Goal: Information Seeking & Learning: Learn about a topic

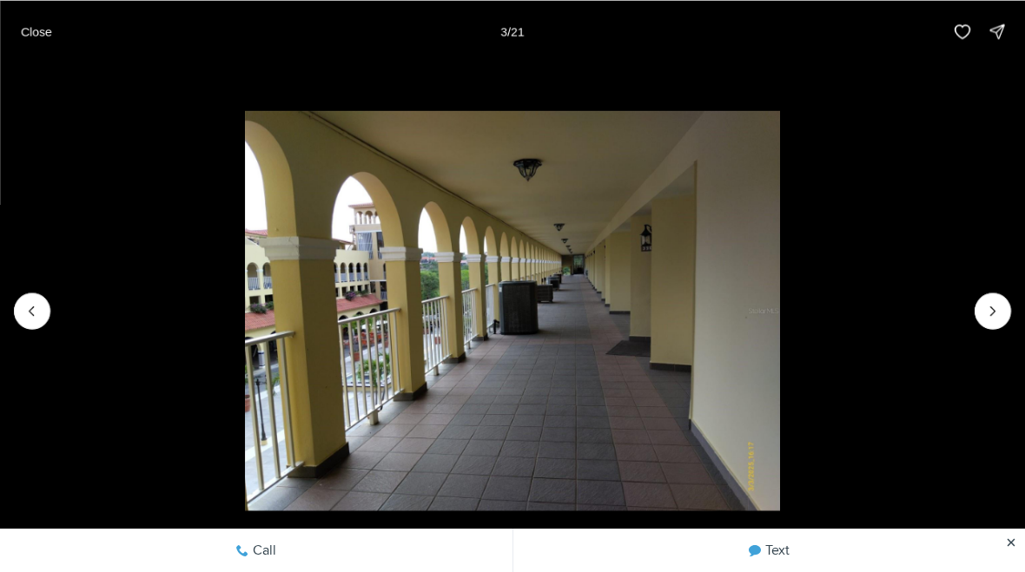
click at [987, 294] on button "Next slide" at bounding box center [992, 311] width 36 height 36
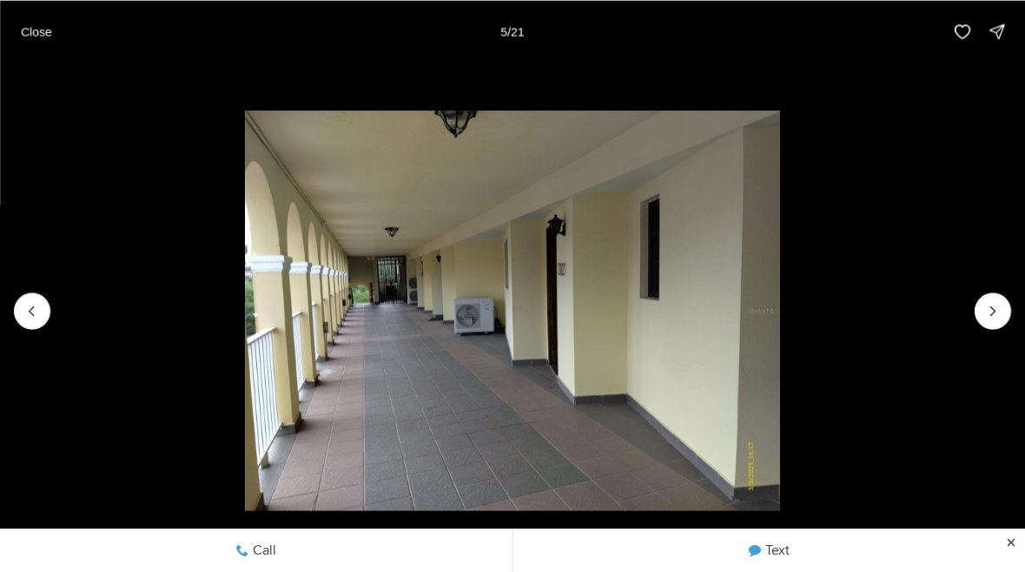
click at [984, 295] on button "Next slide" at bounding box center [992, 311] width 36 height 36
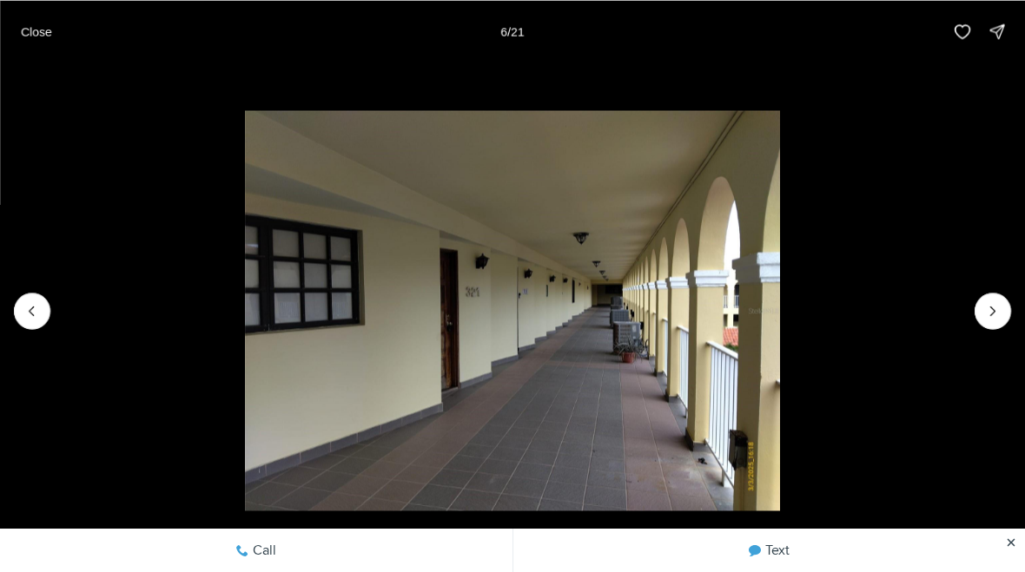
click at [984, 295] on button "Next slide" at bounding box center [992, 311] width 36 height 36
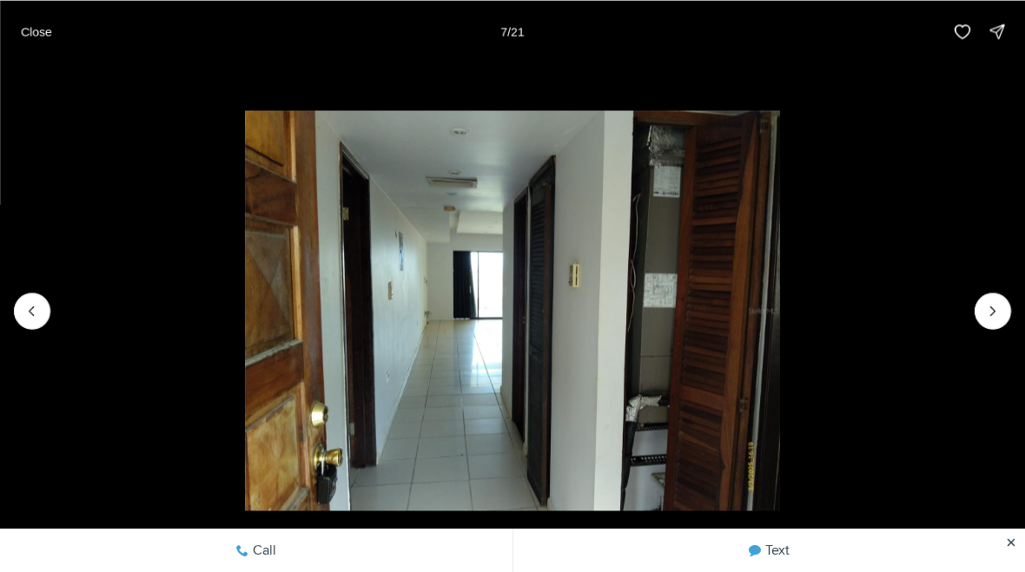
click at [982, 298] on button "Next slide" at bounding box center [992, 311] width 36 height 36
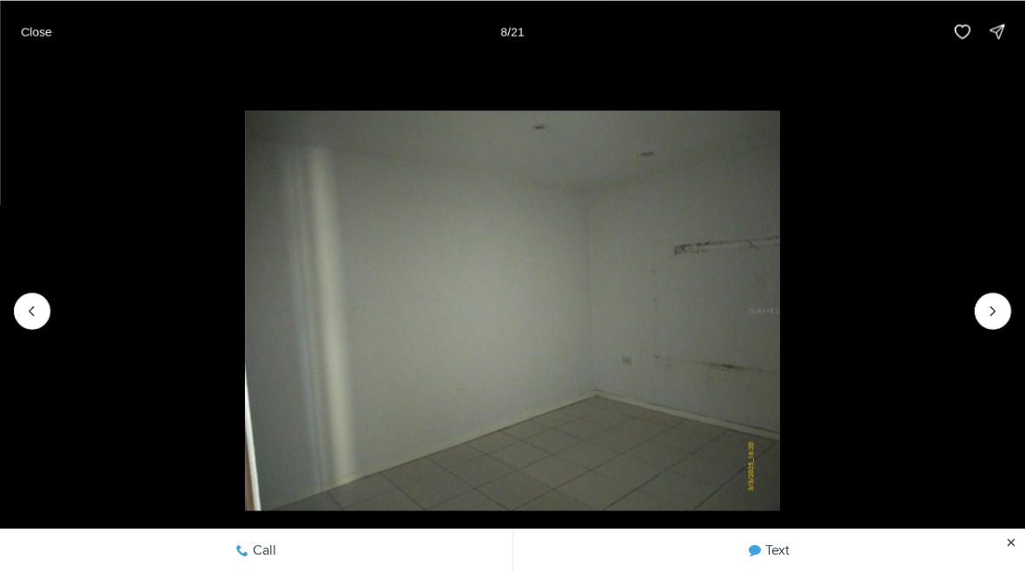
click at [988, 304] on icon "Next slide" at bounding box center [992, 310] width 17 height 17
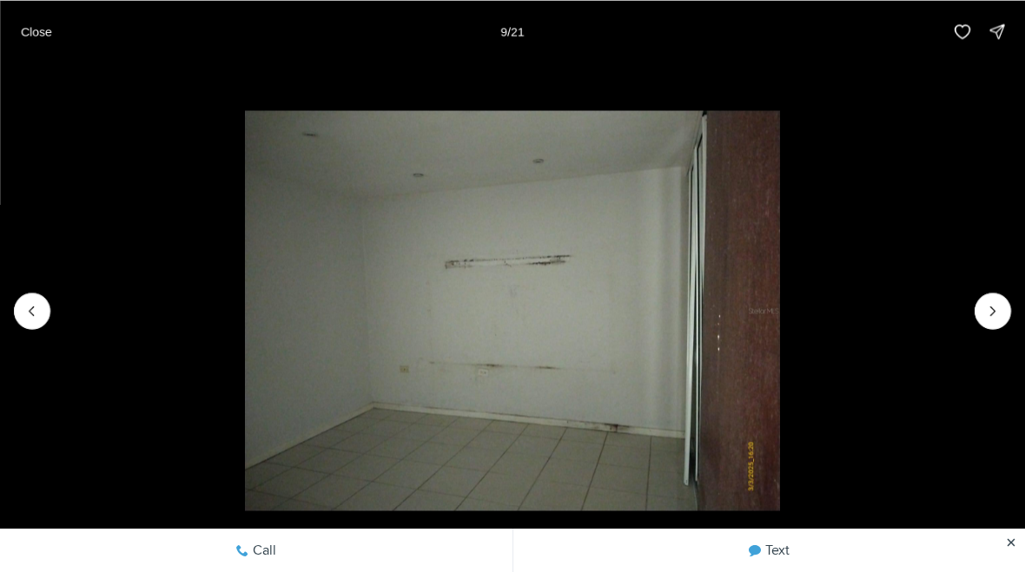
click at [996, 306] on icon "Next slide" at bounding box center [992, 310] width 17 height 17
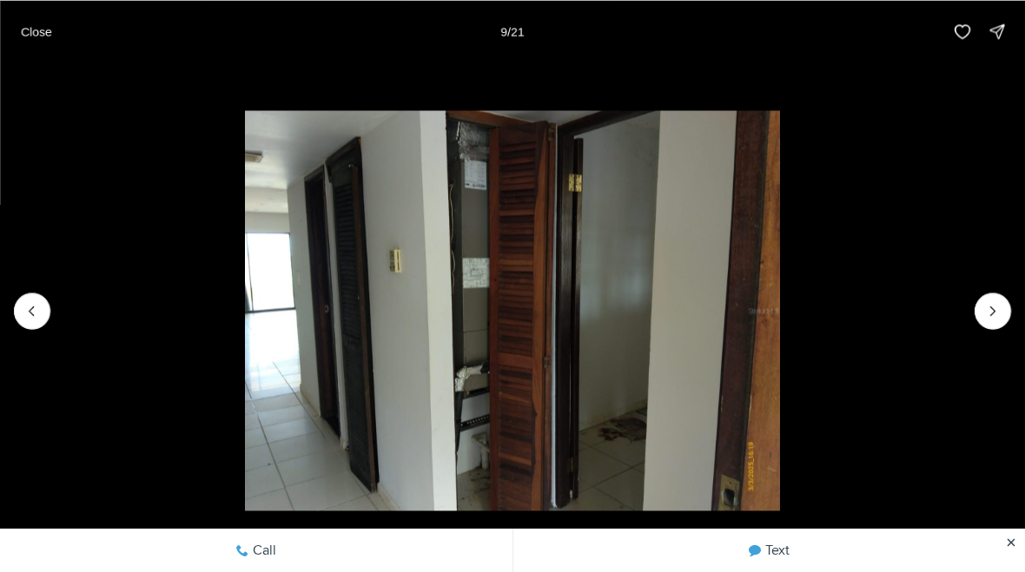
click at [983, 317] on button "Next slide" at bounding box center [992, 311] width 36 height 36
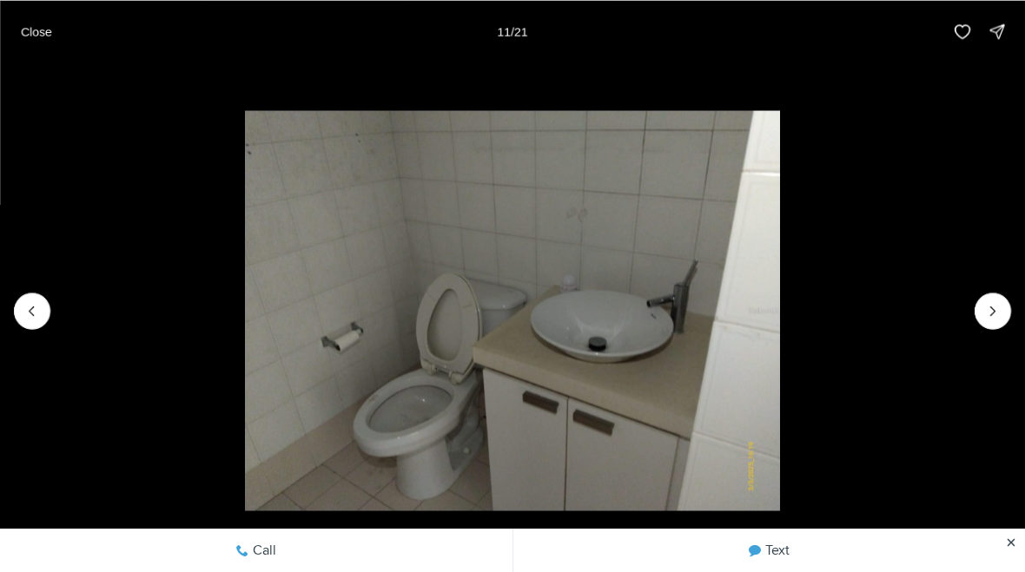
click at [985, 317] on icon "Next slide" at bounding box center [992, 310] width 17 height 17
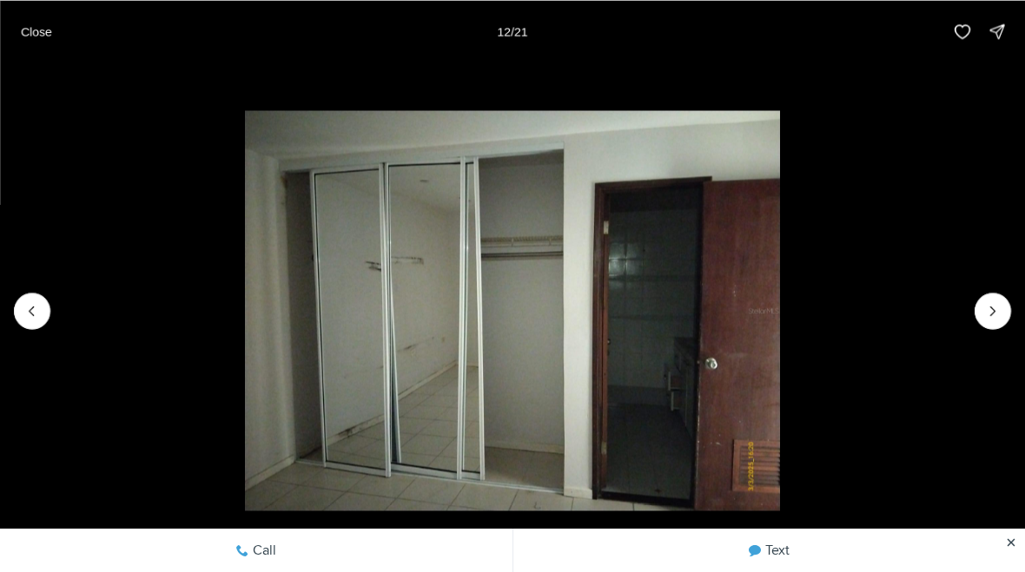
click at [986, 309] on icon "Next slide" at bounding box center [992, 310] width 17 height 17
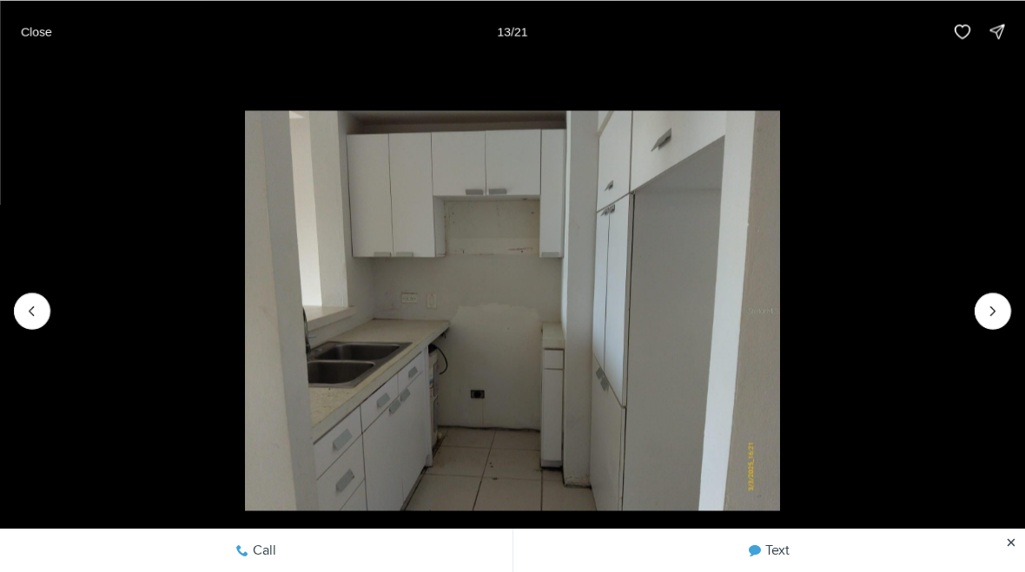
click at [988, 310] on icon "Next slide" at bounding box center [992, 310] width 17 height 17
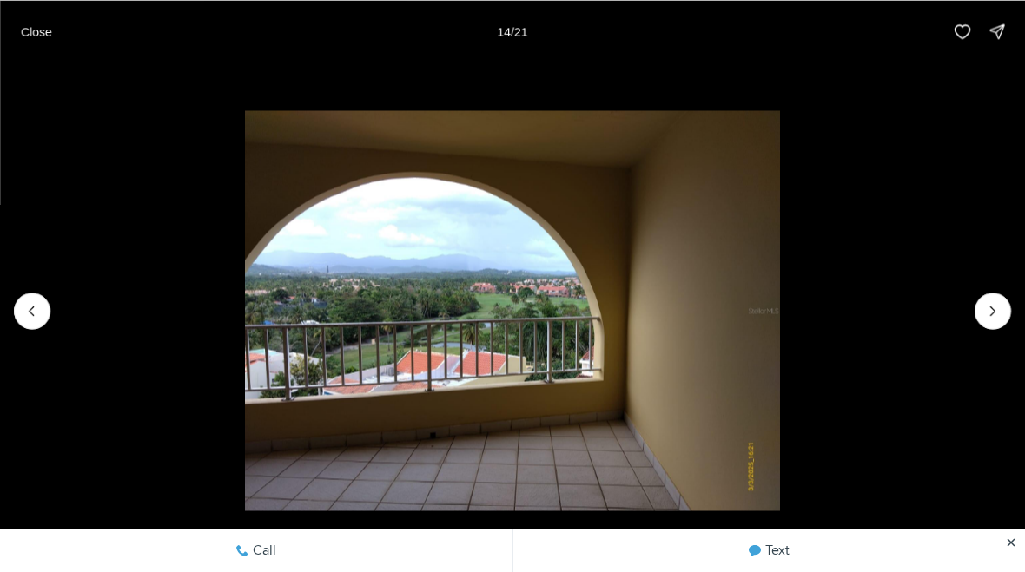
click at [986, 306] on icon "Next slide" at bounding box center [992, 310] width 17 height 17
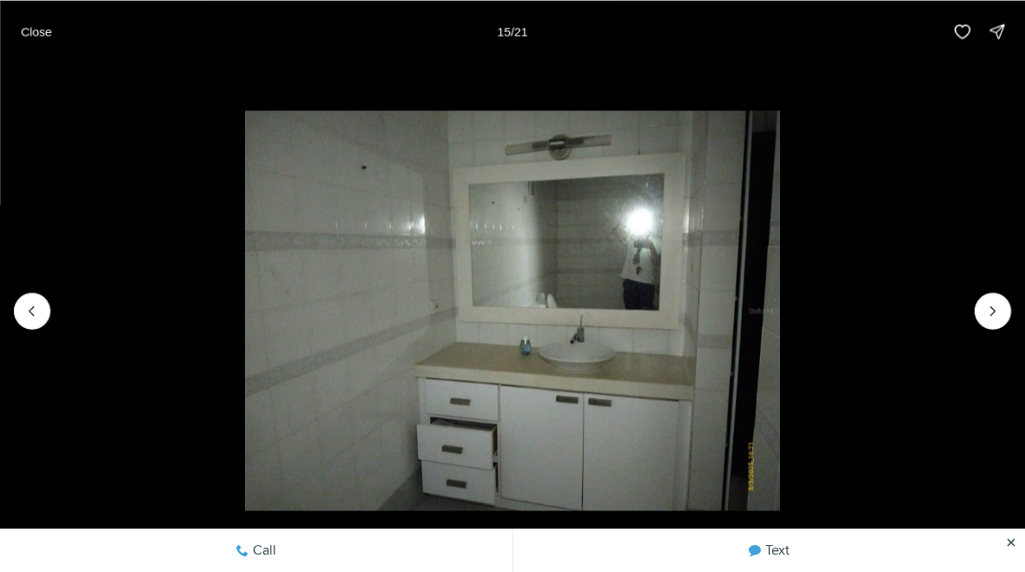
click at [991, 310] on icon "Next slide" at bounding box center [992, 310] width 17 height 17
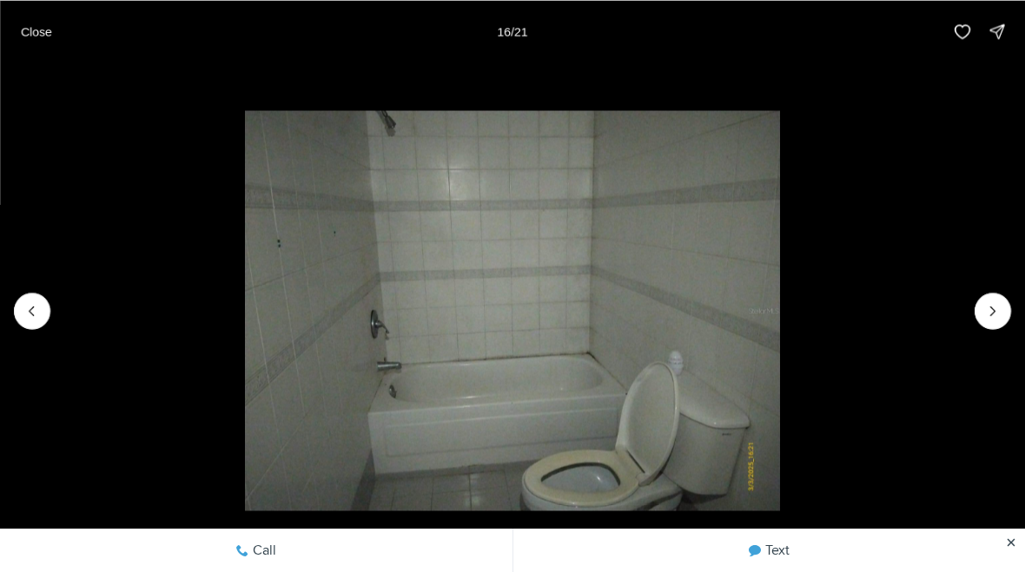
click at [993, 305] on icon "Next slide" at bounding box center [992, 310] width 17 height 17
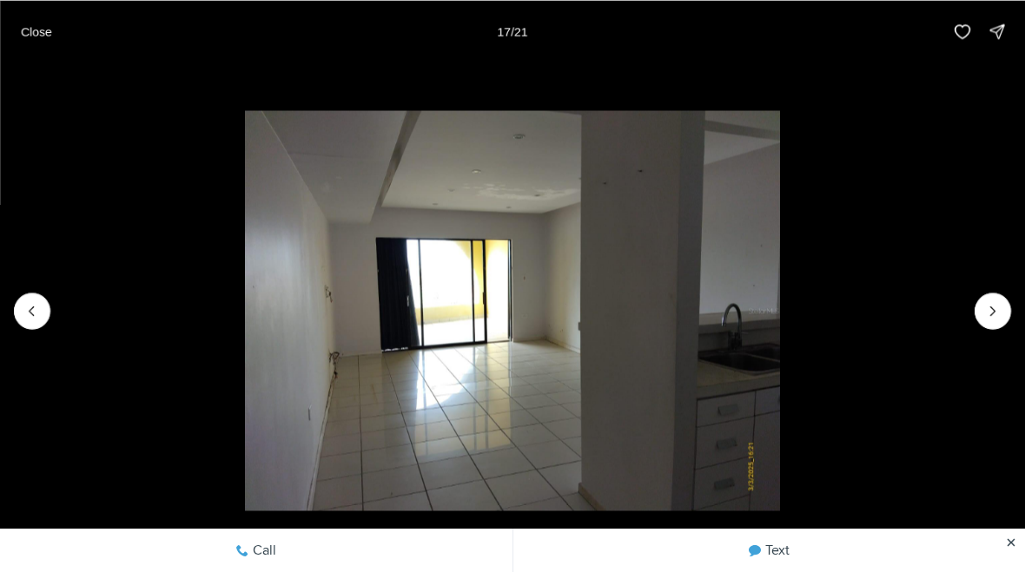
click at [994, 304] on icon "Next slide" at bounding box center [992, 310] width 17 height 17
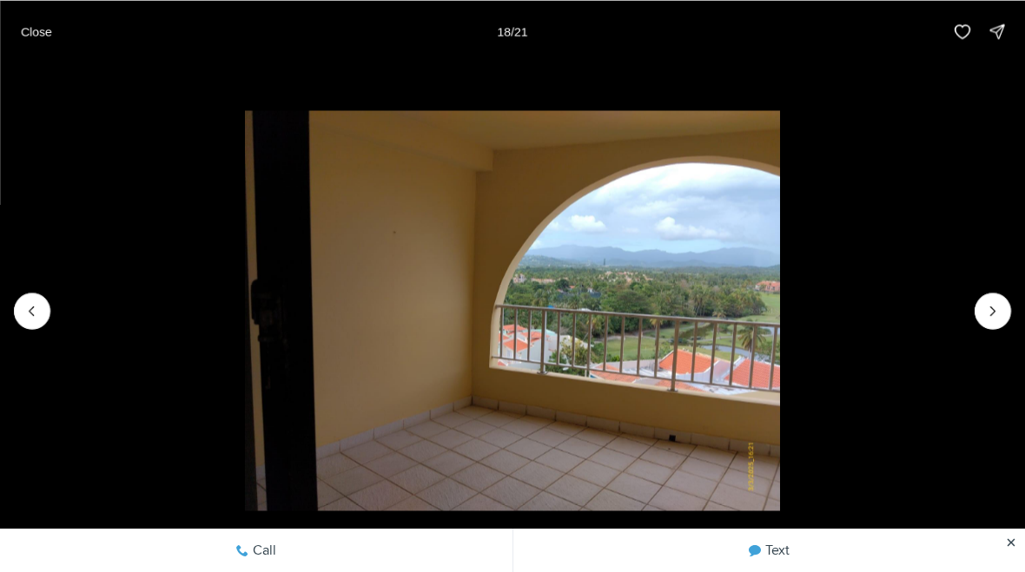
click at [245, 302] on img "18 of 21" at bounding box center [512, 310] width 534 height 400
click at [28, 308] on icon "Previous slide" at bounding box center [31, 310] width 17 height 17
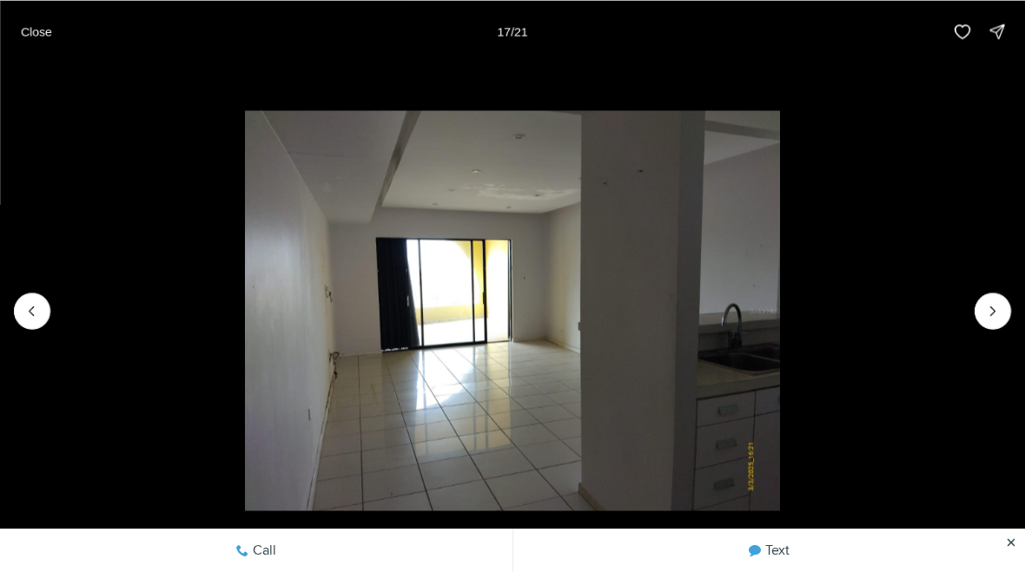
click at [989, 296] on button "Next slide" at bounding box center [992, 311] width 36 height 36
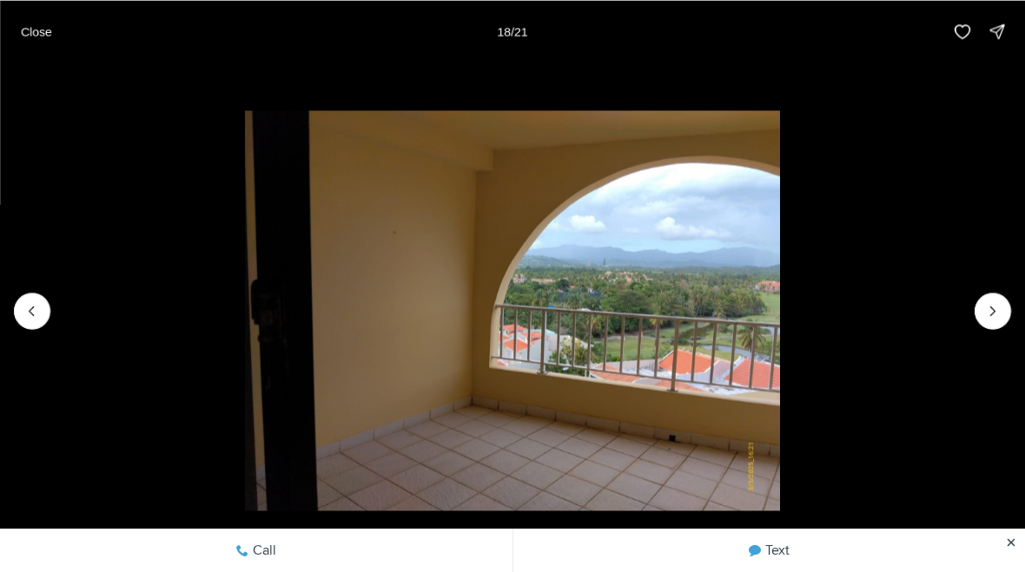
click at [988, 298] on button "Next slide" at bounding box center [992, 311] width 36 height 36
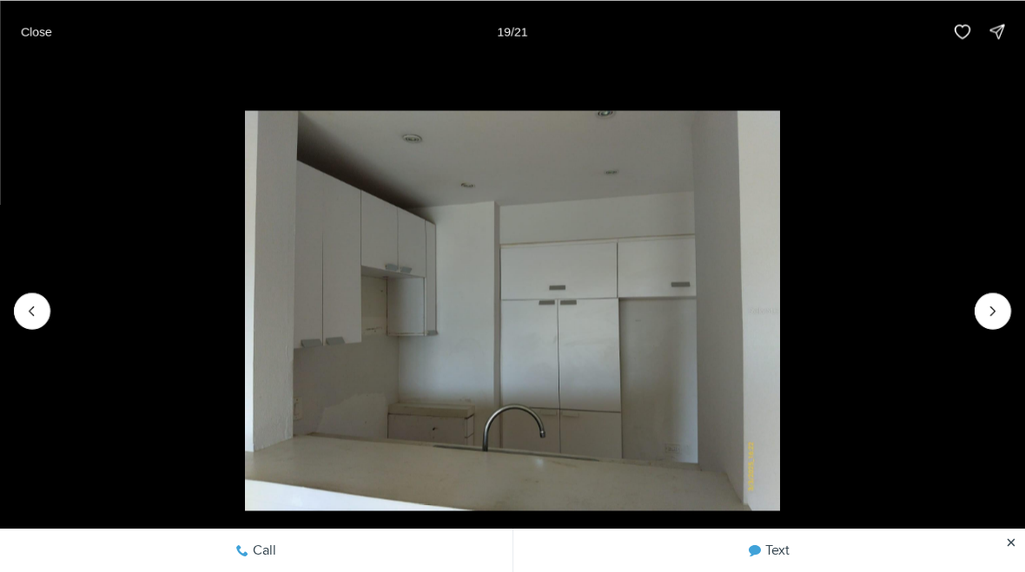
click at [992, 302] on icon "Next slide" at bounding box center [992, 310] width 17 height 17
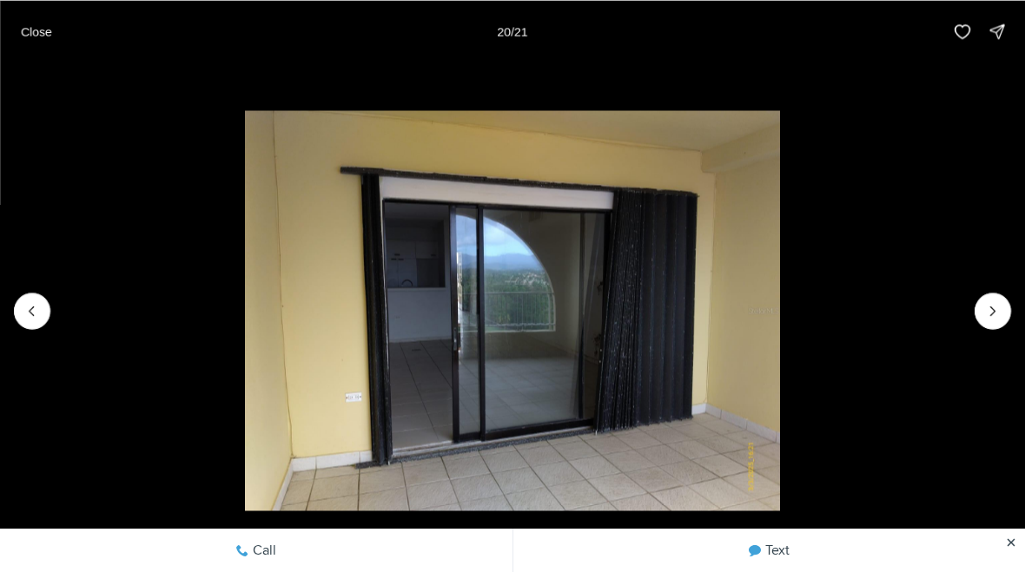
click at [993, 303] on icon "Next slide" at bounding box center [992, 310] width 17 height 17
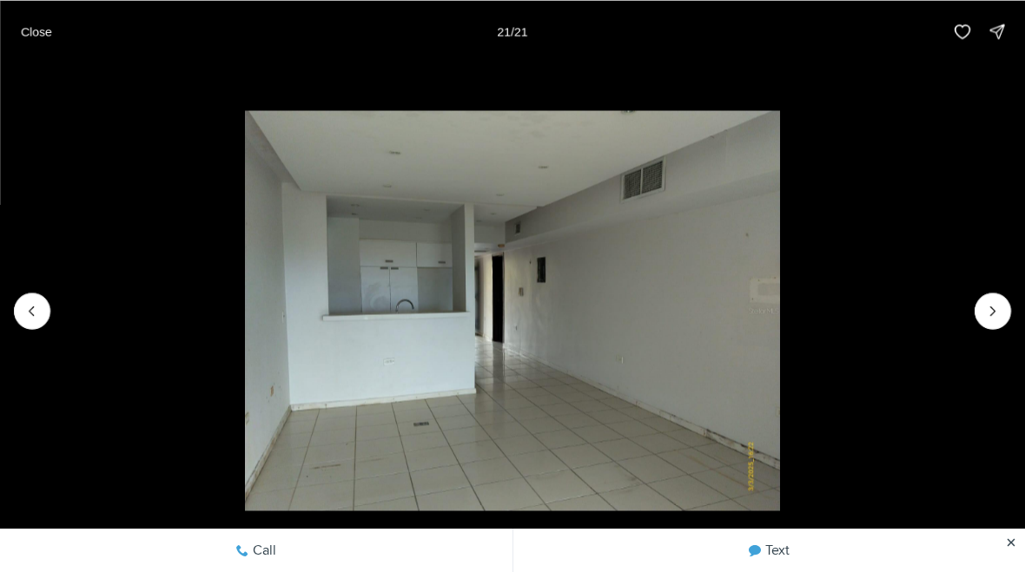
click at [779, 293] on img "21 of 21" at bounding box center [512, 310] width 534 height 400
click at [779, 294] on img "21 of 21" at bounding box center [512, 310] width 534 height 400
click at [32, 32] on p "Close" at bounding box center [36, 31] width 31 height 14
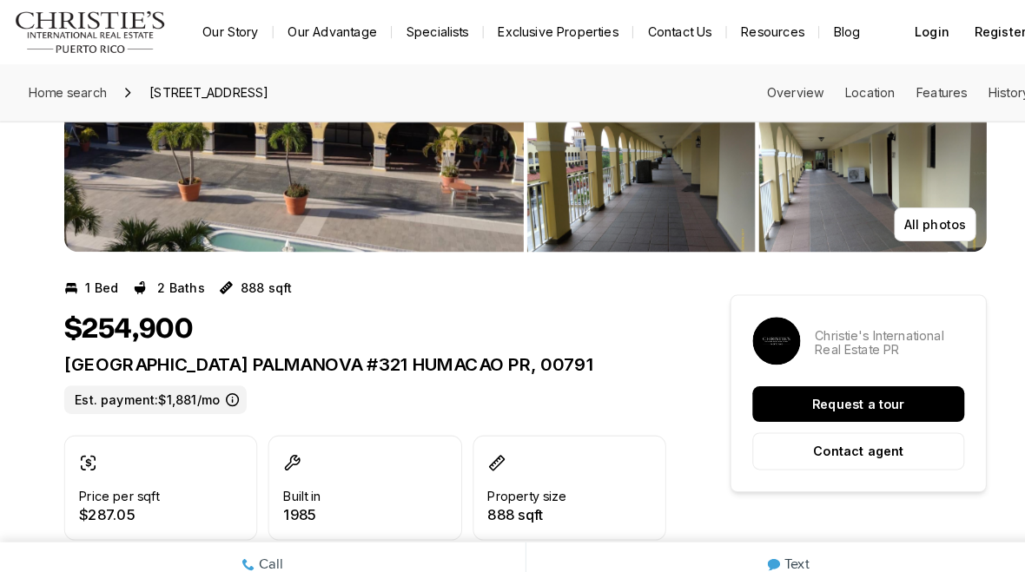
scroll to position [16, 0]
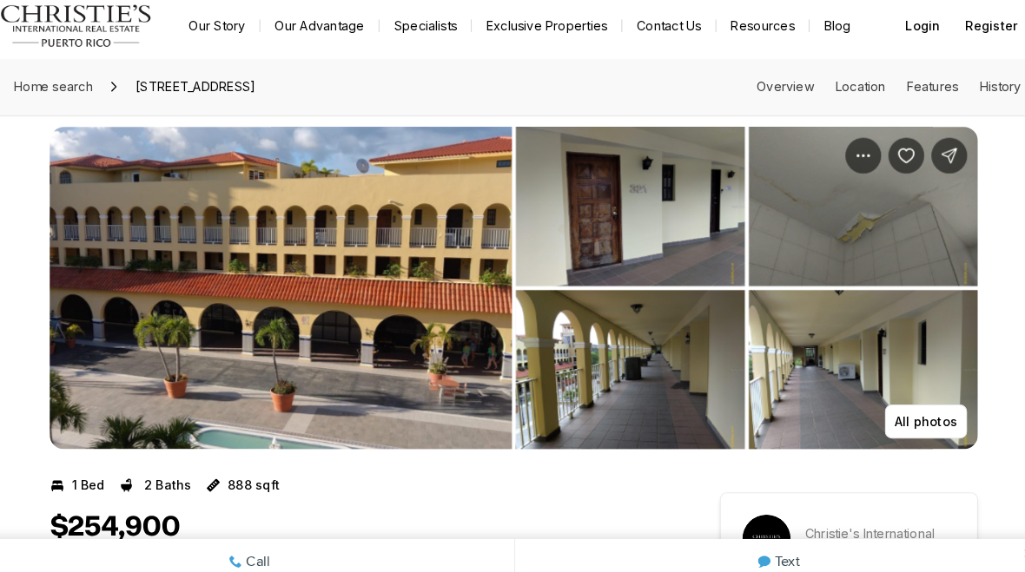
click at [699, 175] on img "View image gallery" at bounding box center [625, 206] width 222 height 155
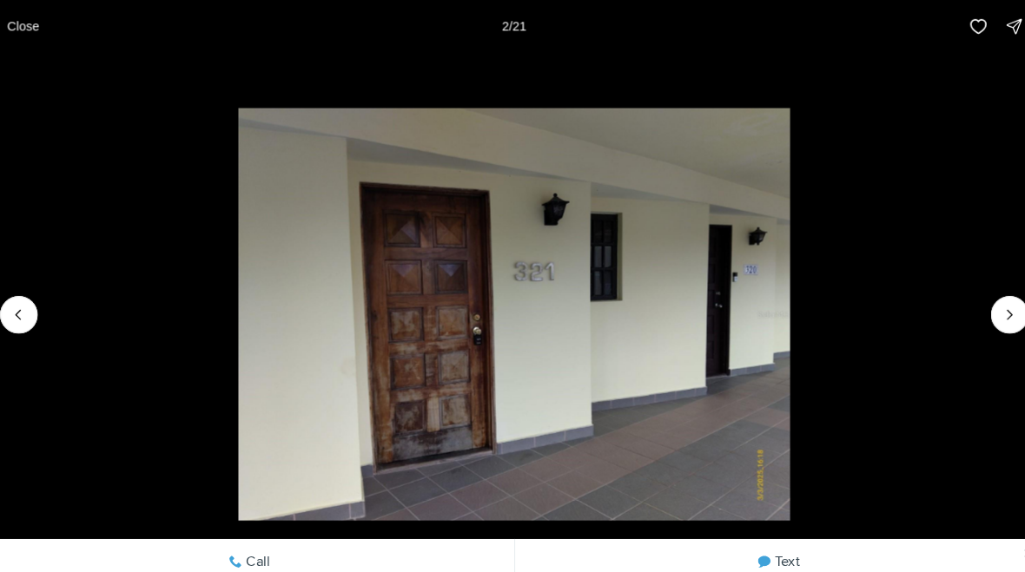
click at [975, 293] on button "Next slide" at bounding box center [992, 311] width 36 height 36
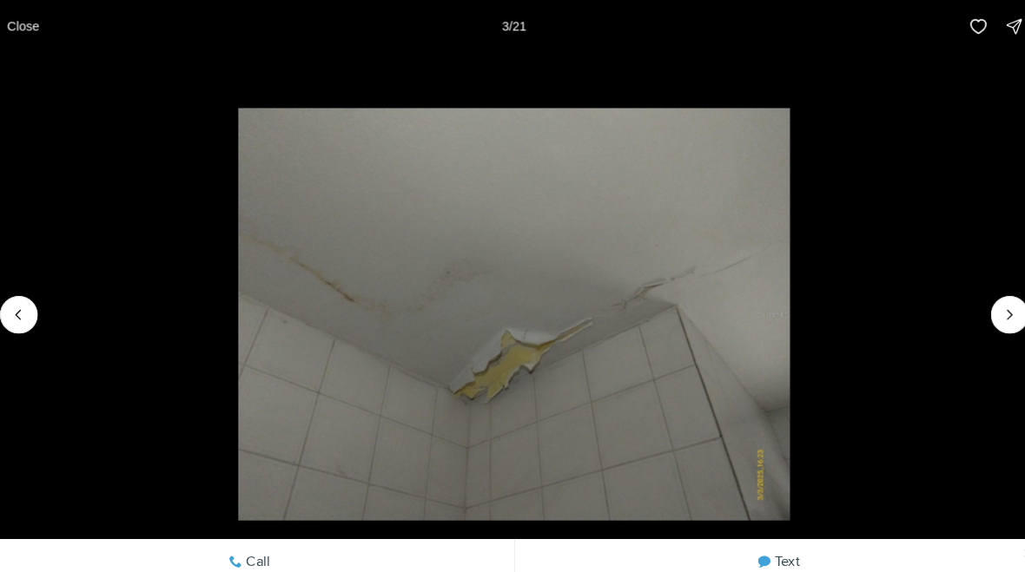
click at [984, 302] on icon "Next slide" at bounding box center [992, 310] width 17 height 17
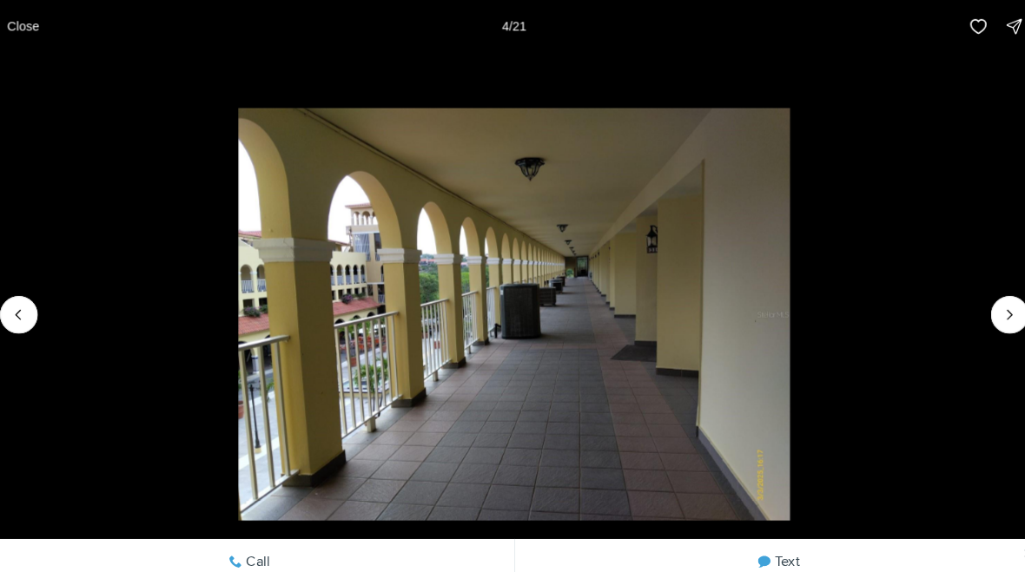
click at [779, 301] on img "4 of 21" at bounding box center [512, 310] width 534 height 400
click at [974, 299] on button "Next slide" at bounding box center [992, 311] width 36 height 36
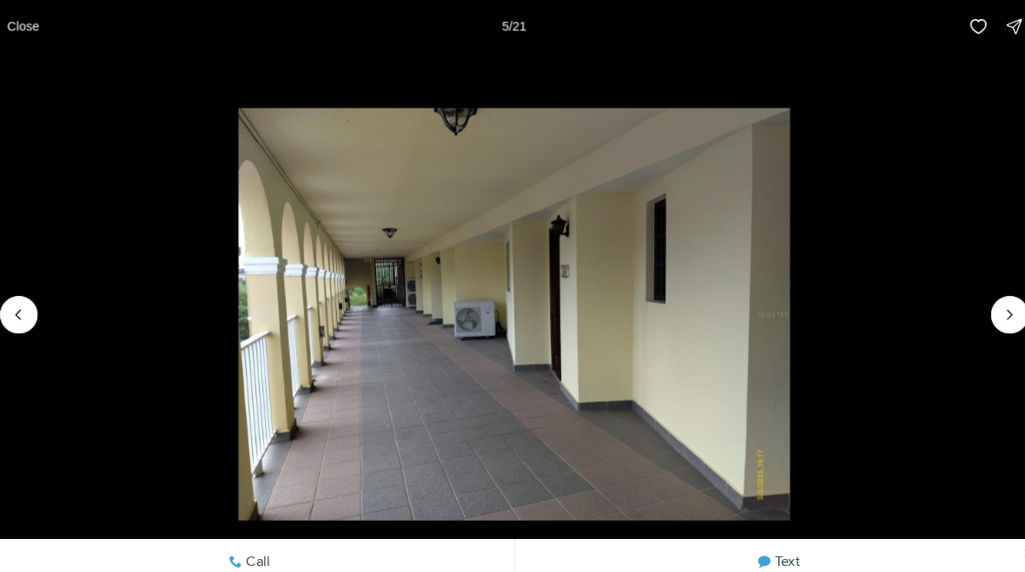
click at [984, 302] on icon "Next slide" at bounding box center [992, 310] width 17 height 17
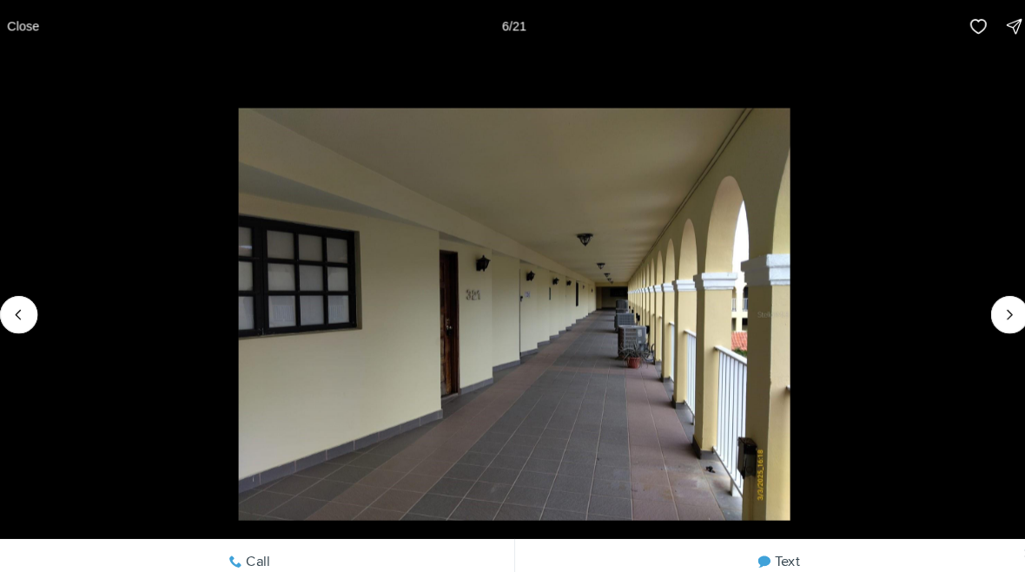
click at [984, 302] on icon "Next slide" at bounding box center [992, 310] width 17 height 17
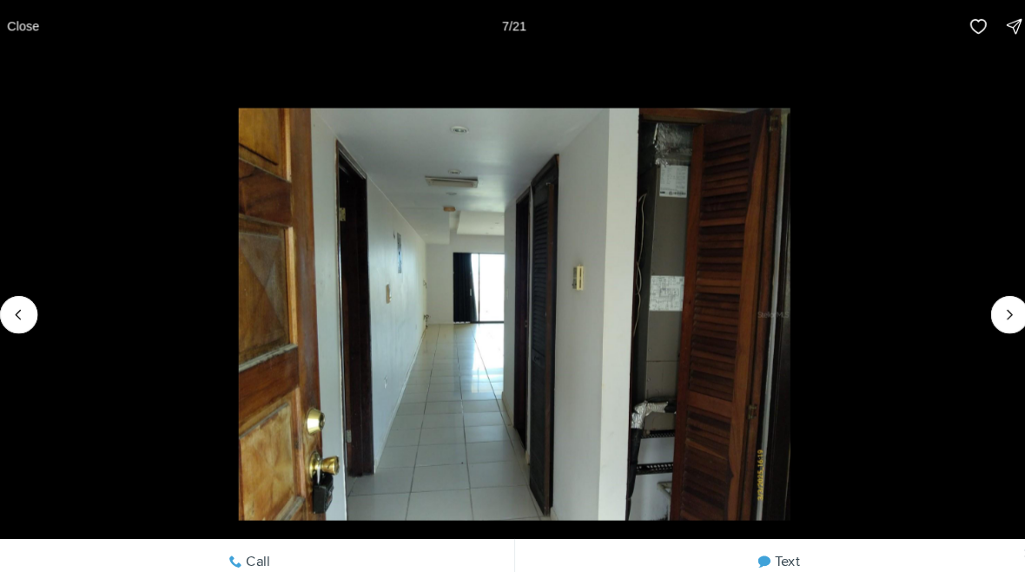
click at [41, 63] on li "7 of 21" at bounding box center [512, 311] width 1025 height 496
click at [27, 27] on p "Close" at bounding box center [36, 31] width 31 height 14
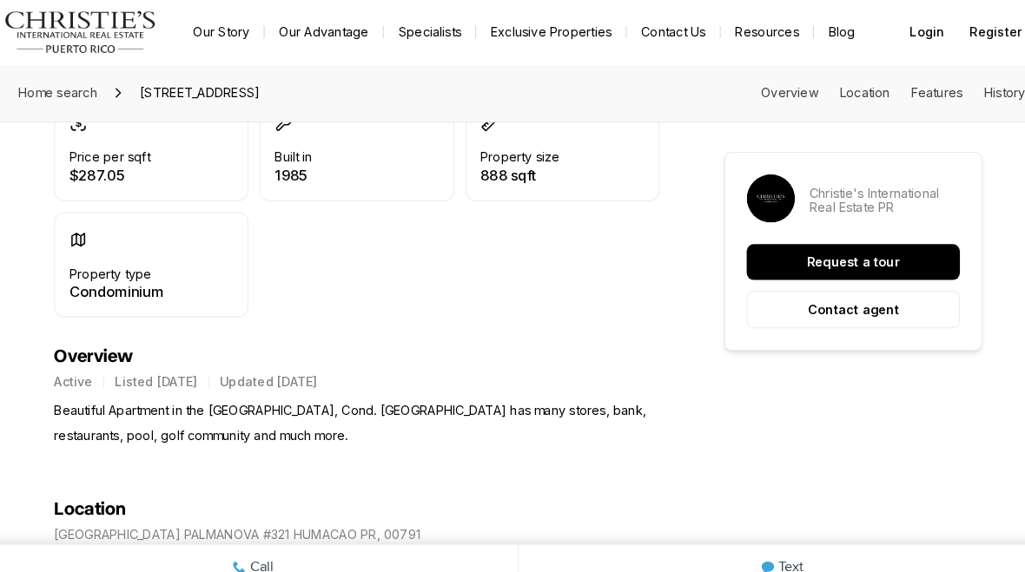
scroll to position [544, 0]
